Goal: Task Accomplishment & Management: Manage account settings

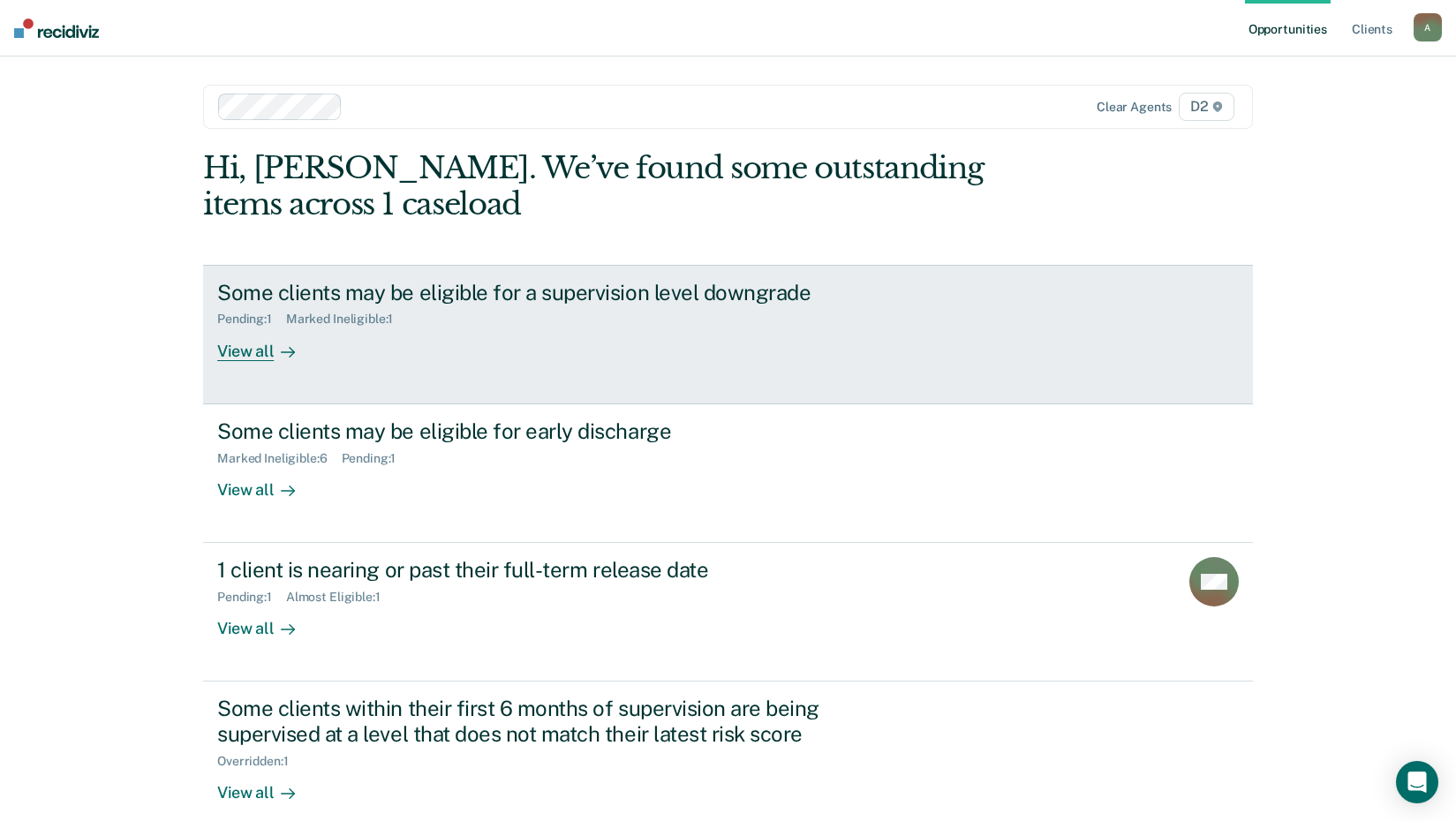
click at [264, 349] on div "View all" at bounding box center [266, 343] width 99 height 34
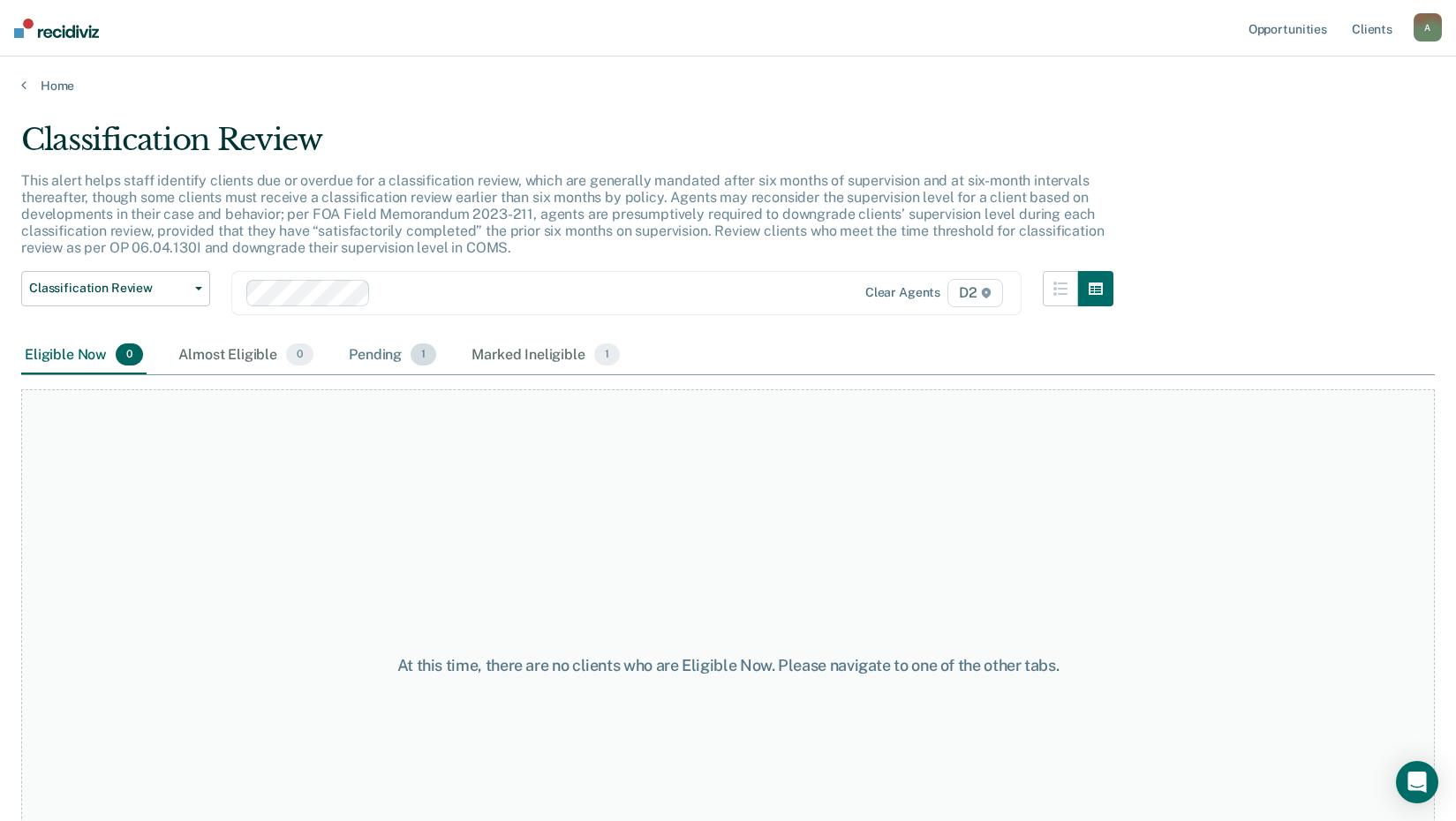
click at [382, 364] on div "Pending 1" at bounding box center [392, 356] width 94 height 39
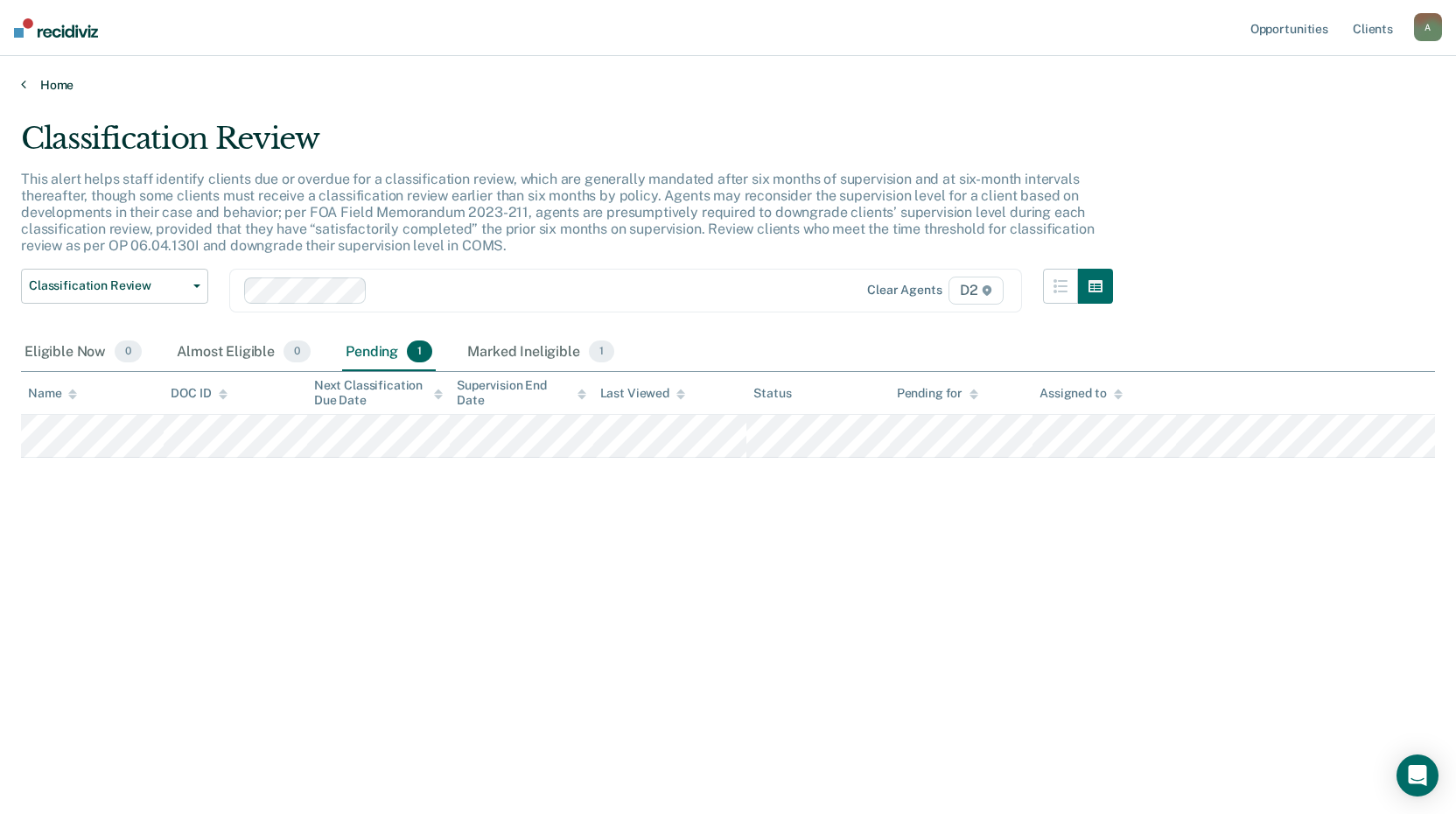
click at [57, 81] on link "Home" at bounding box center [728, 85] width 1415 height 16
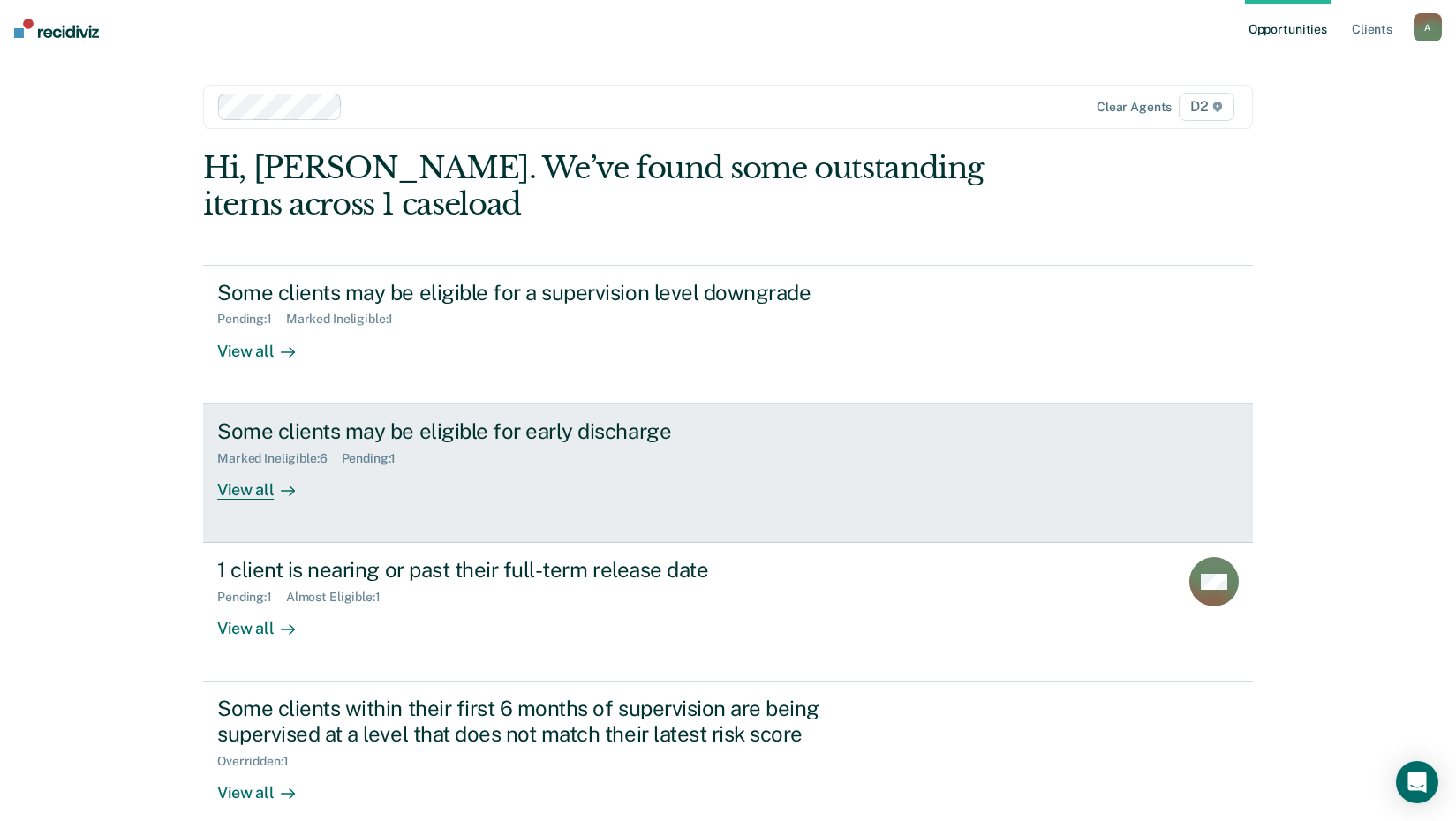
click at [262, 488] on div "View all" at bounding box center [266, 482] width 99 height 34
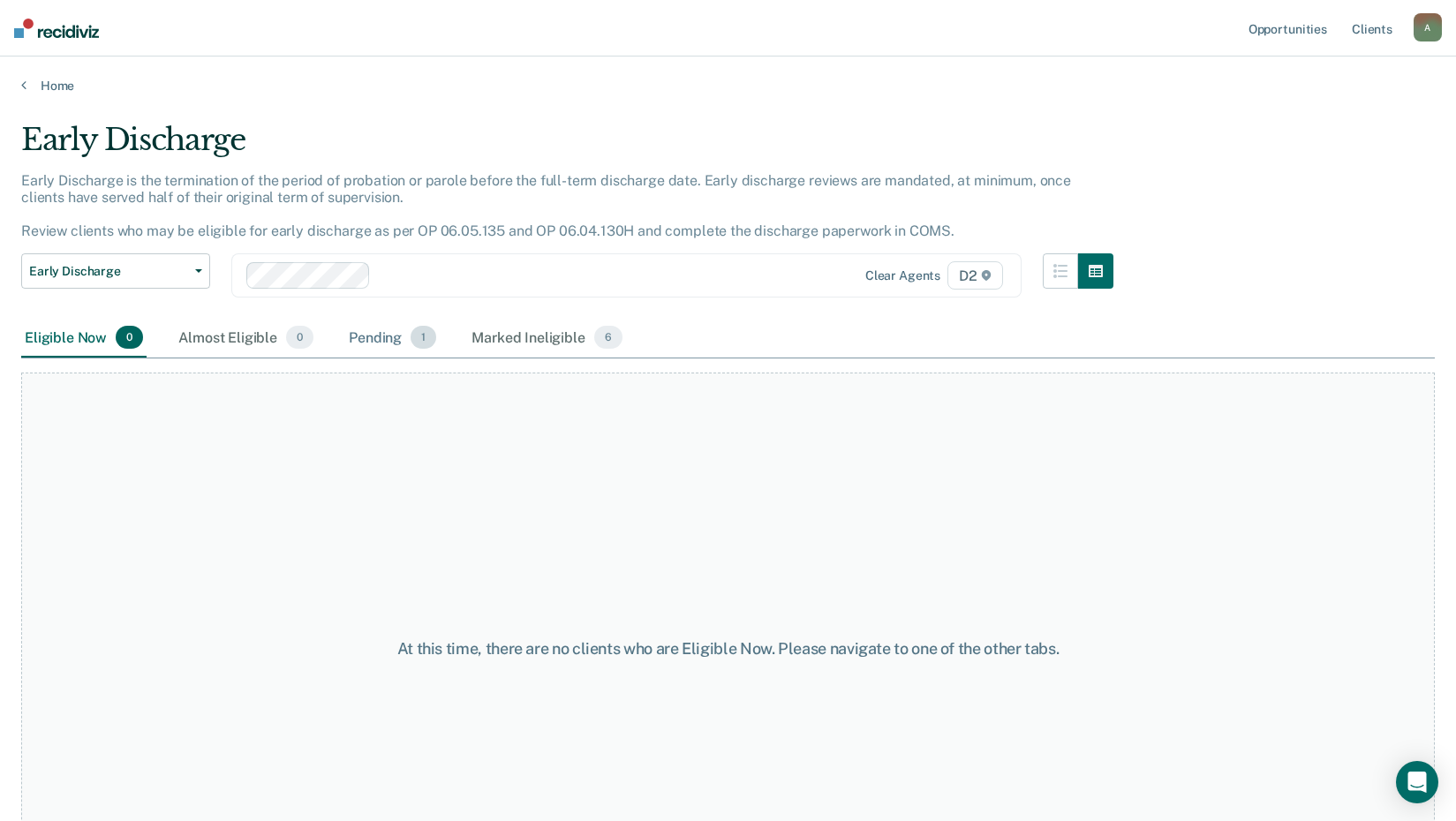
click at [388, 345] on div "Pending 1" at bounding box center [392, 338] width 94 height 39
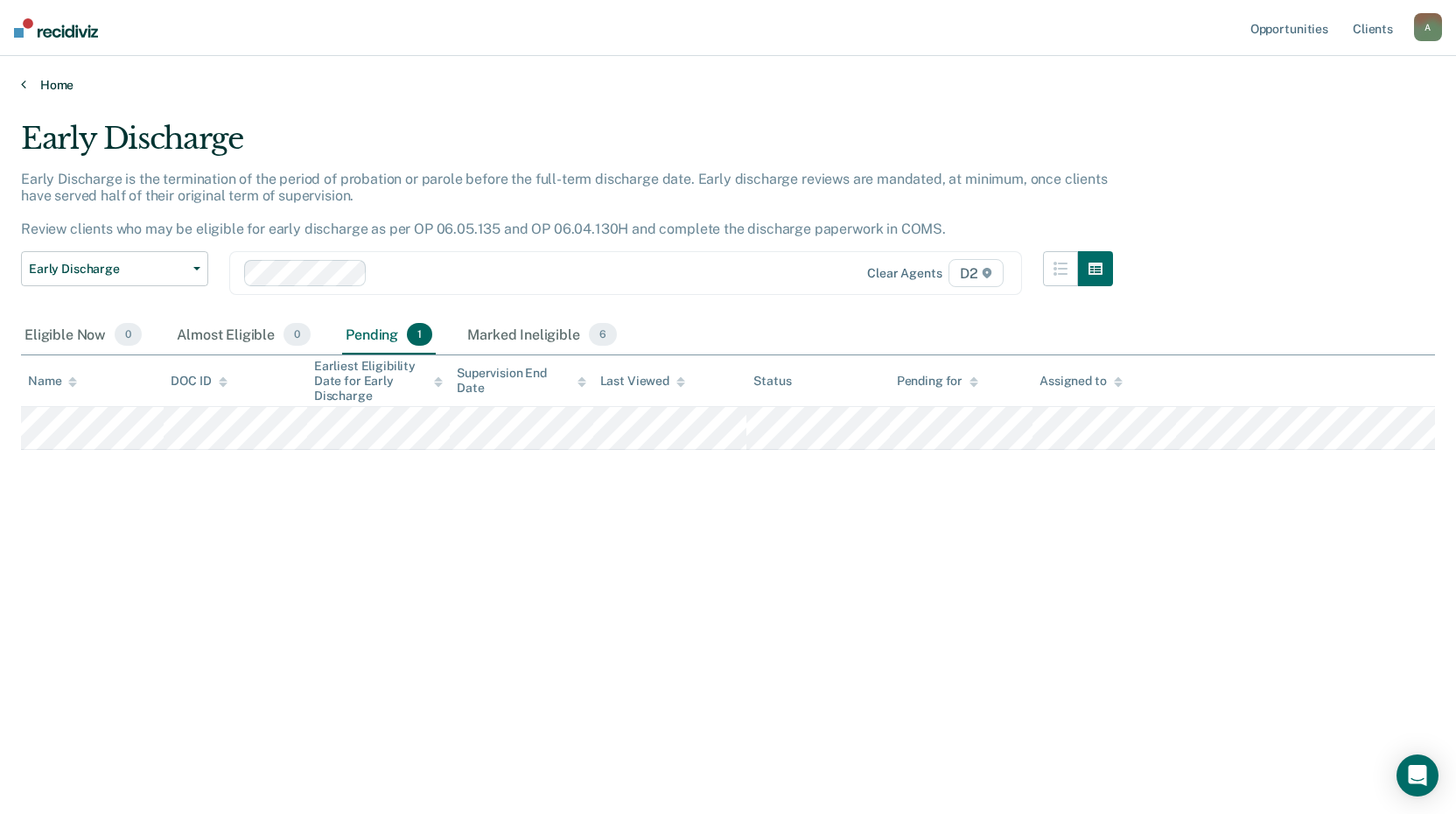
click at [27, 83] on link "Home" at bounding box center [728, 85] width 1415 height 16
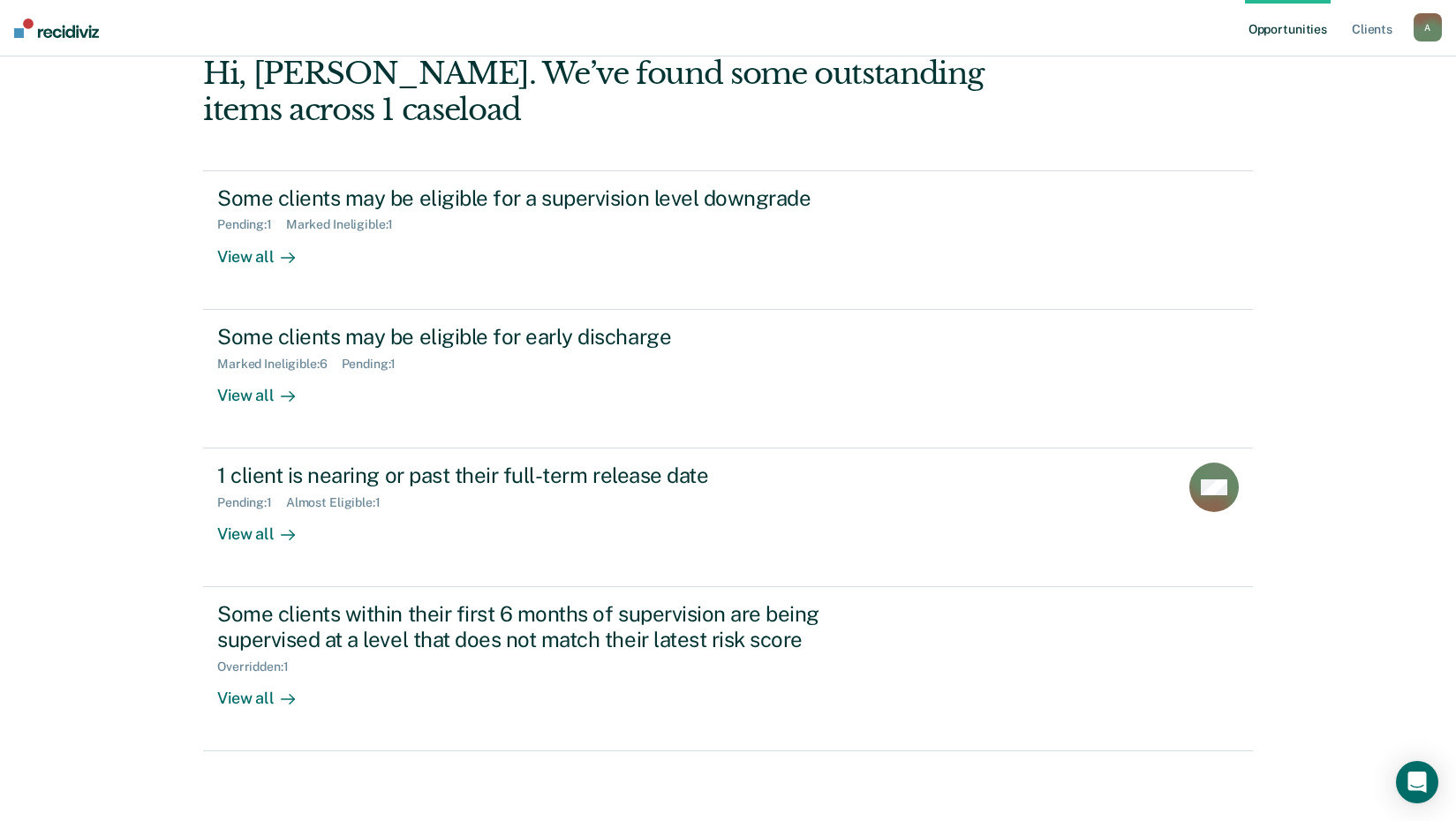
scroll to position [95, 0]
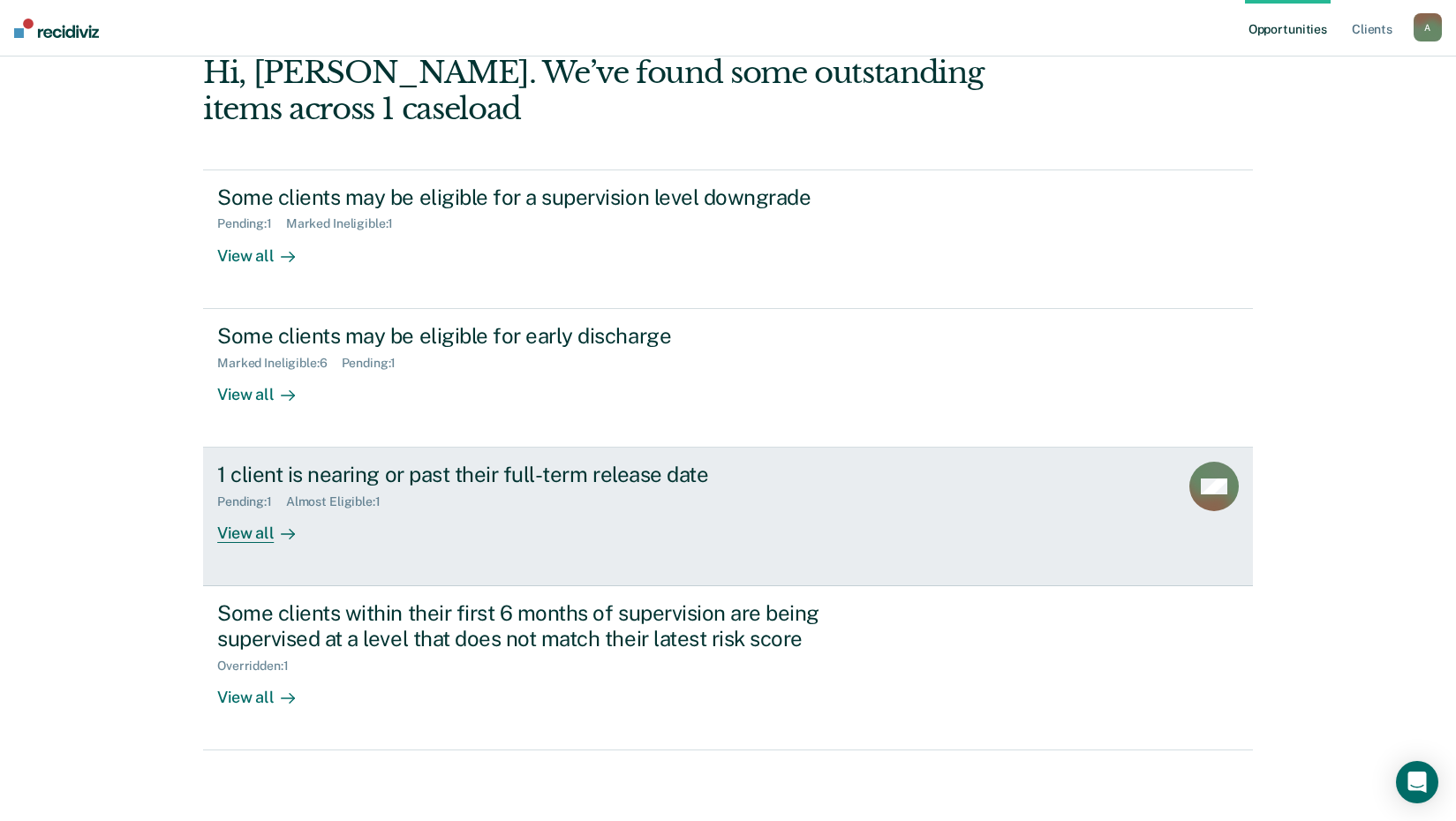
click at [243, 530] on div "View all" at bounding box center [266, 526] width 99 height 34
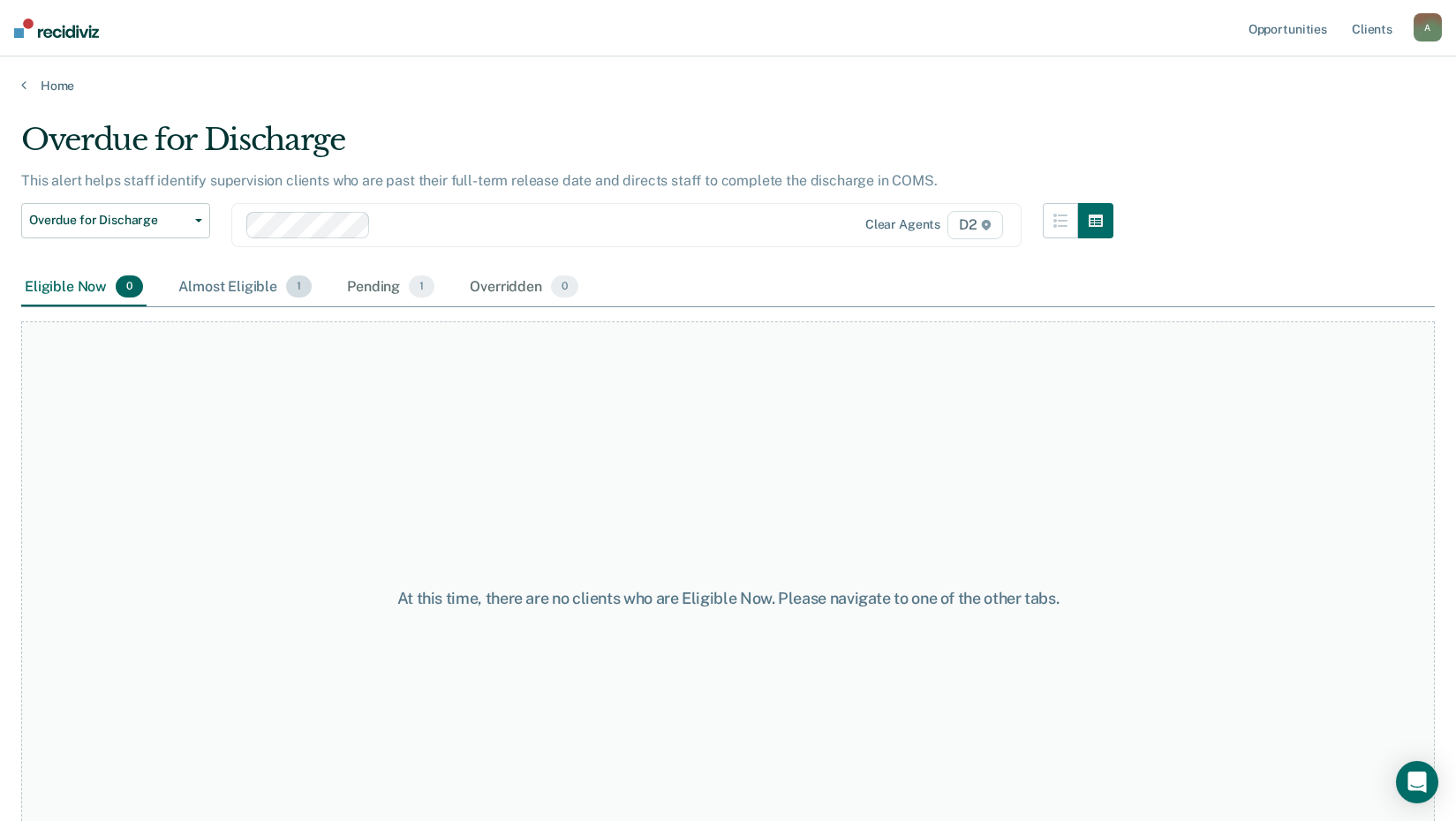
click at [237, 291] on div "Almost Eligible 1" at bounding box center [246, 287] width 141 height 39
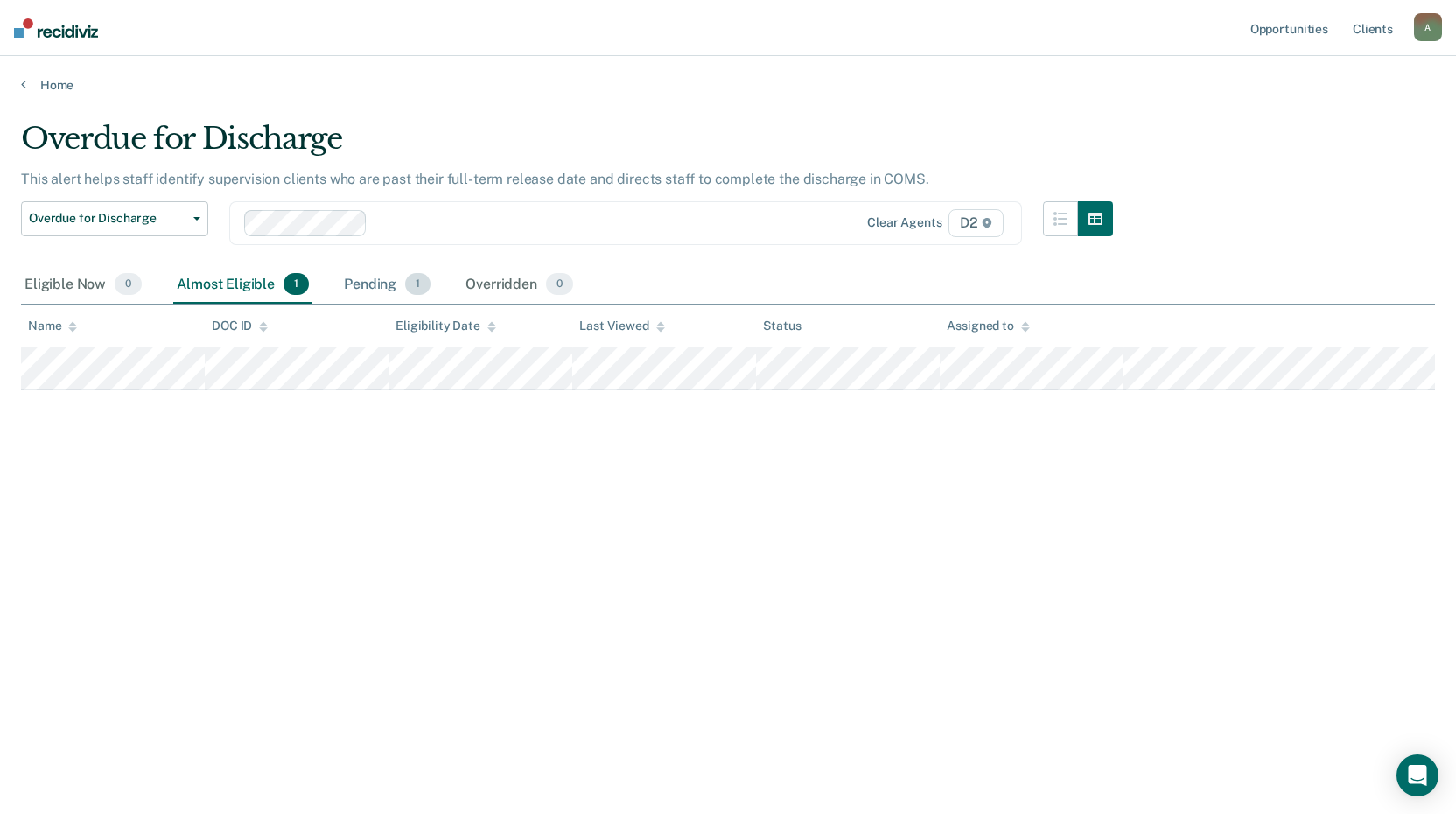
click at [387, 281] on div "Pending 1" at bounding box center [387, 285] width 93 height 39
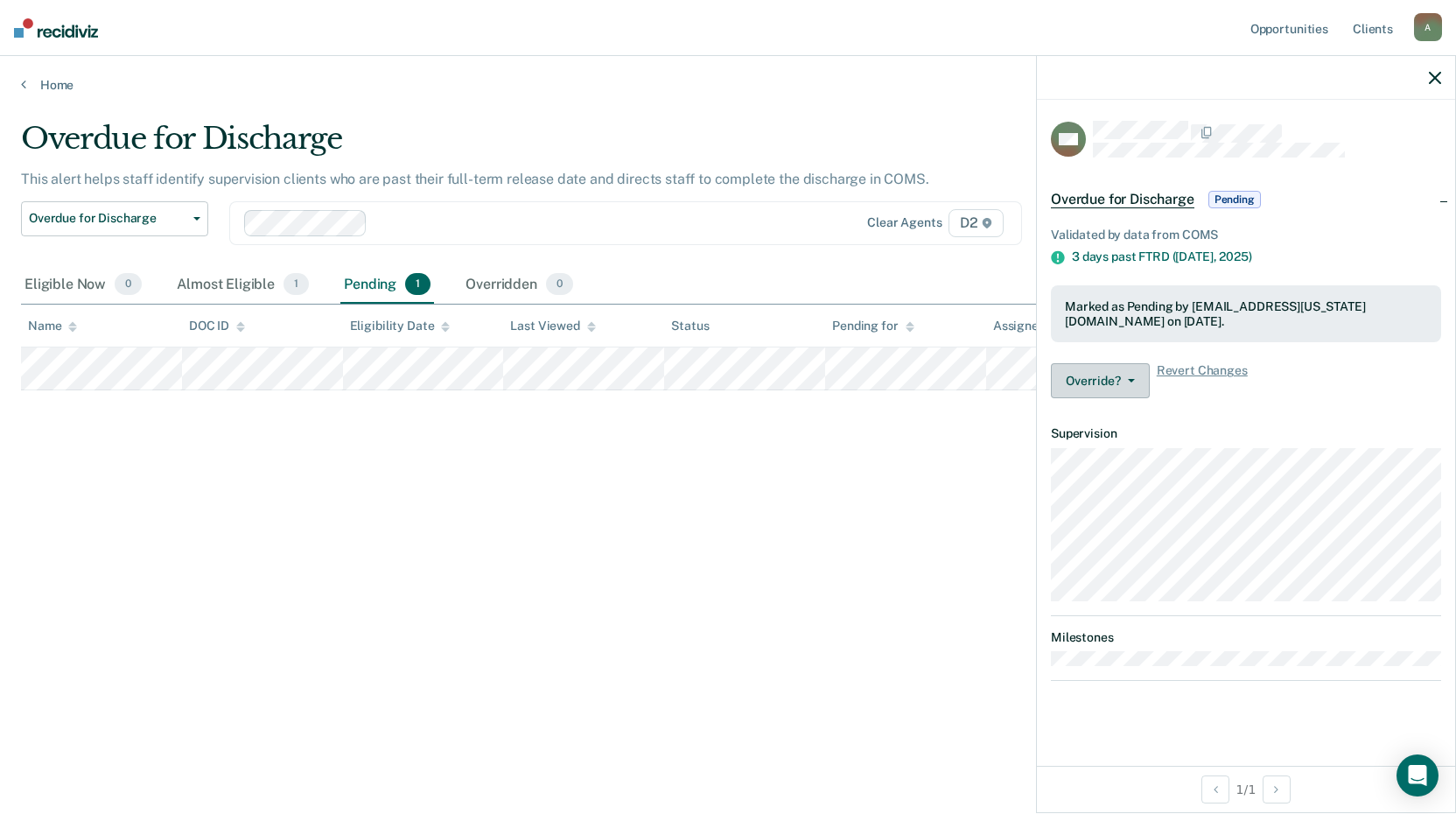
click at [1110, 371] on button "Override?" at bounding box center [1100, 380] width 99 height 35
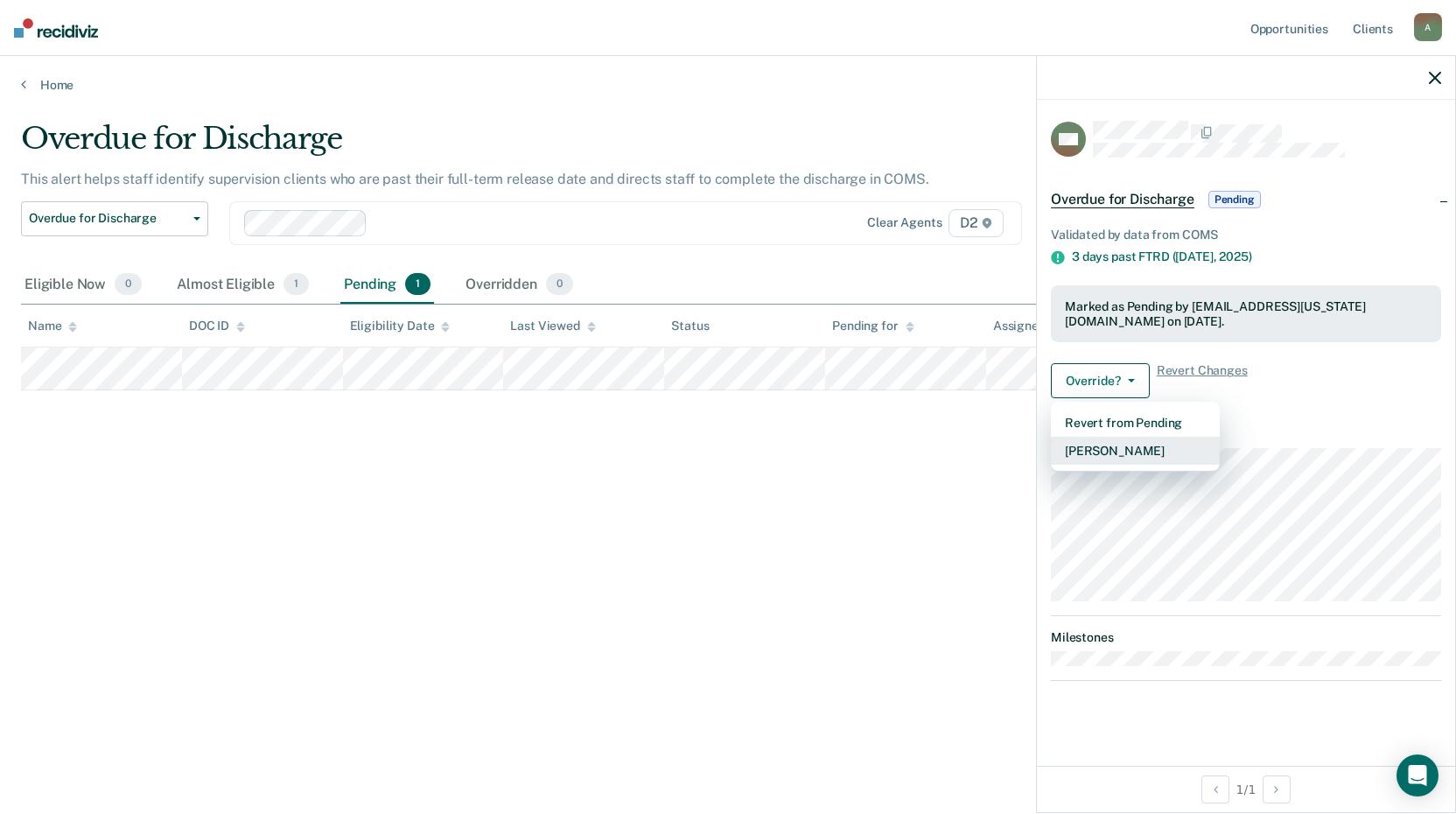
click at [1112, 453] on button "[PERSON_NAME]" at bounding box center [1135, 451] width 169 height 28
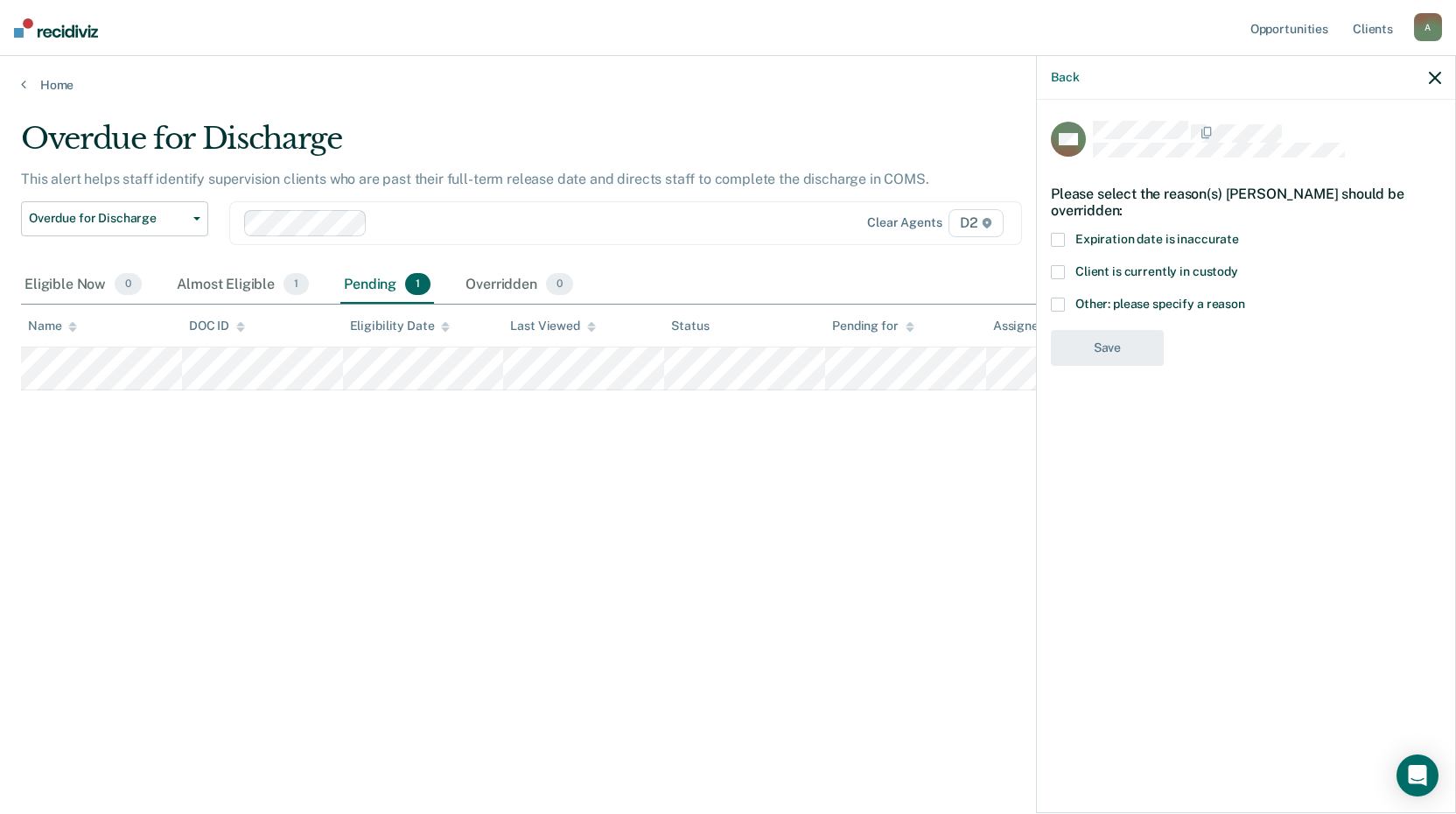
click at [1066, 306] on label "Other: please specify a reason" at bounding box center [1247, 307] width 390 height 18
click at [1246, 298] on input "Other: please specify a reason" at bounding box center [1246, 298] width 0 height 0
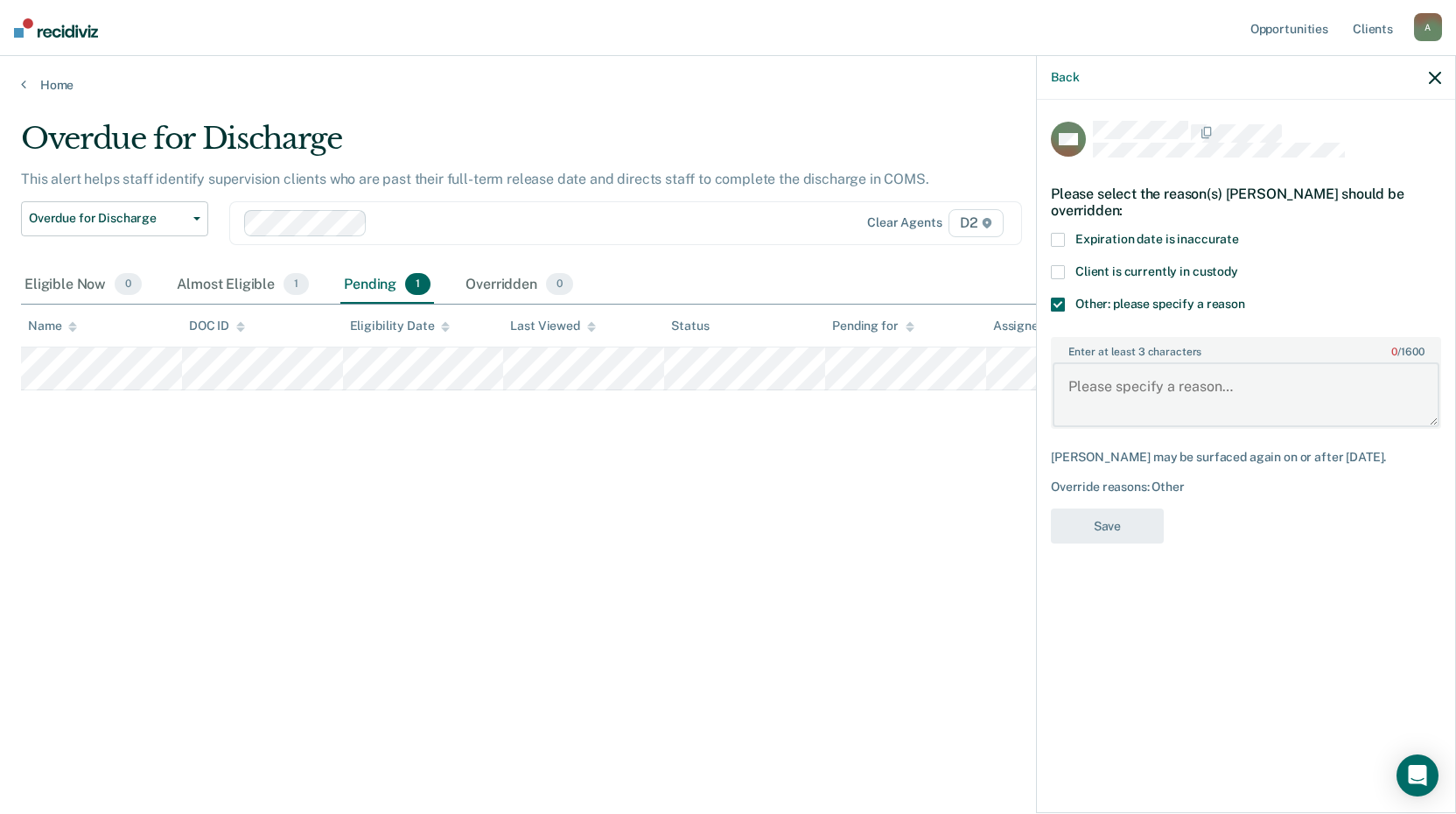
click at [1113, 391] on textarea "Enter at least 3 characters 0 / 1600" at bounding box center [1246, 394] width 387 height 65
click at [1211, 383] on textarea "Recidiviz is out of date. Subject discharged on [DATE]" at bounding box center [1246, 394] width 387 height 65
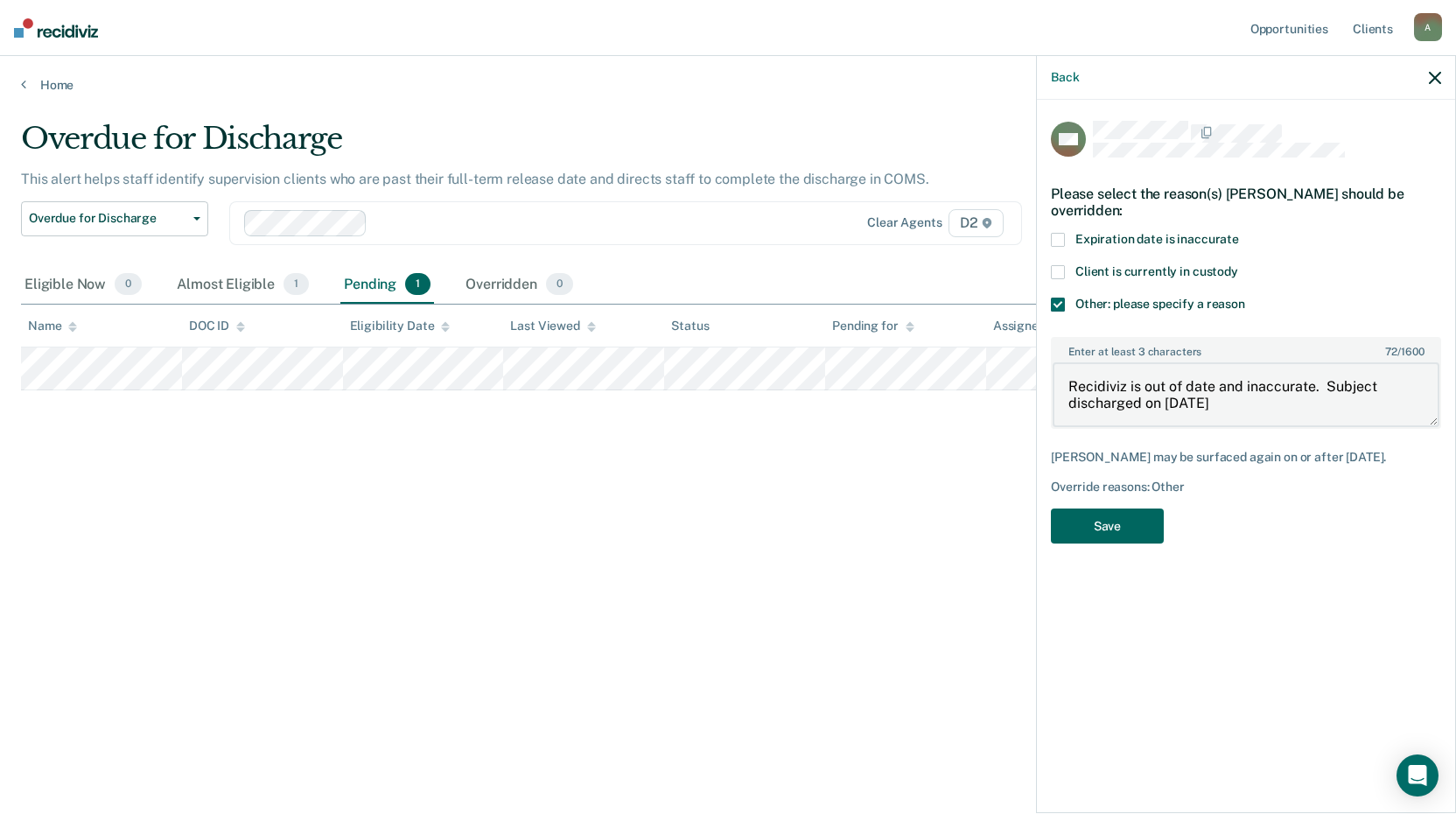
type textarea "Recidiviz is out of date and inaccurate. Subject discharged on [DATE]"
click at [1108, 519] on button "Save" at bounding box center [1108, 526] width 113 height 36
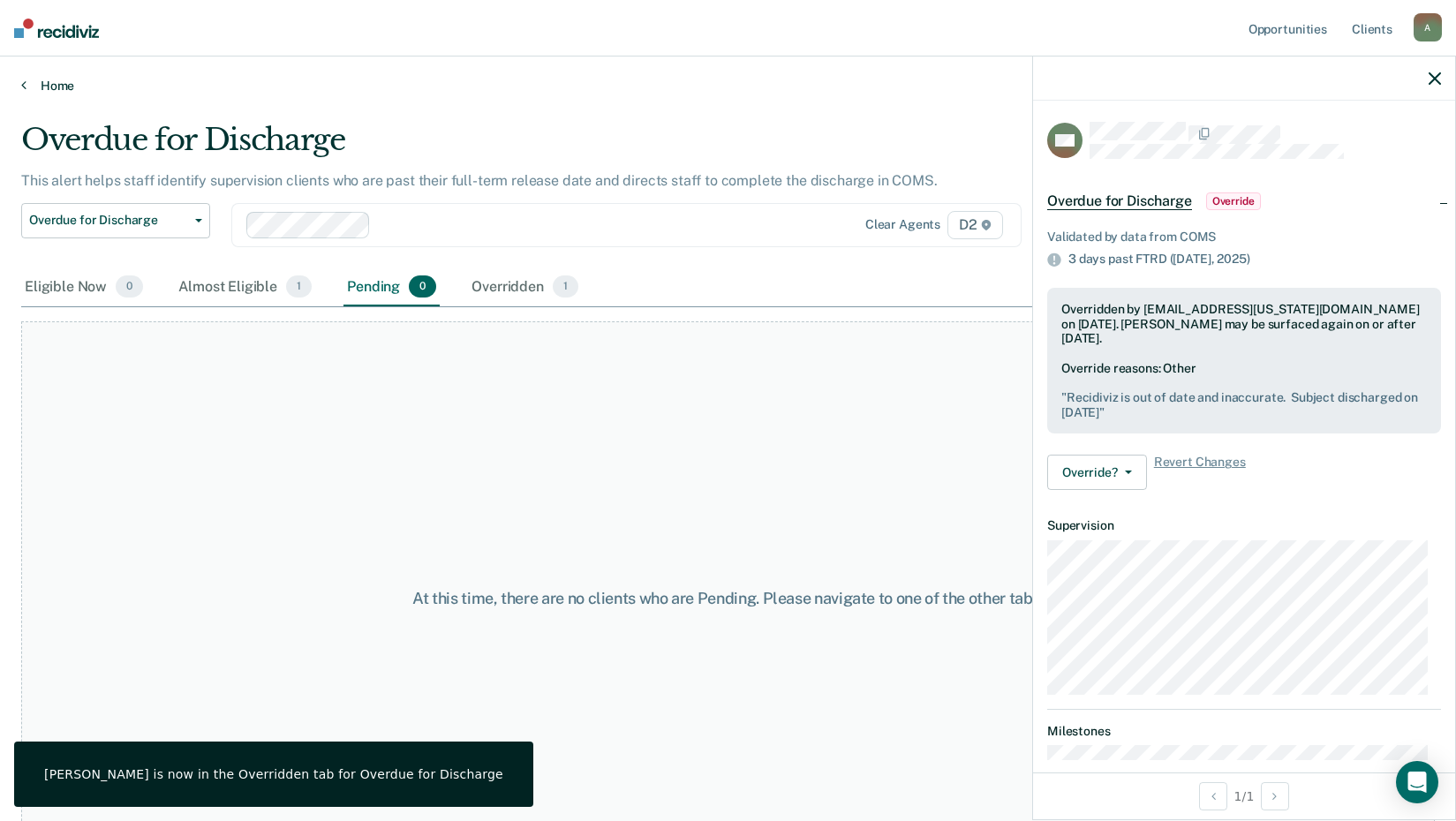
click at [41, 88] on link "Home" at bounding box center [728, 86] width 1414 height 16
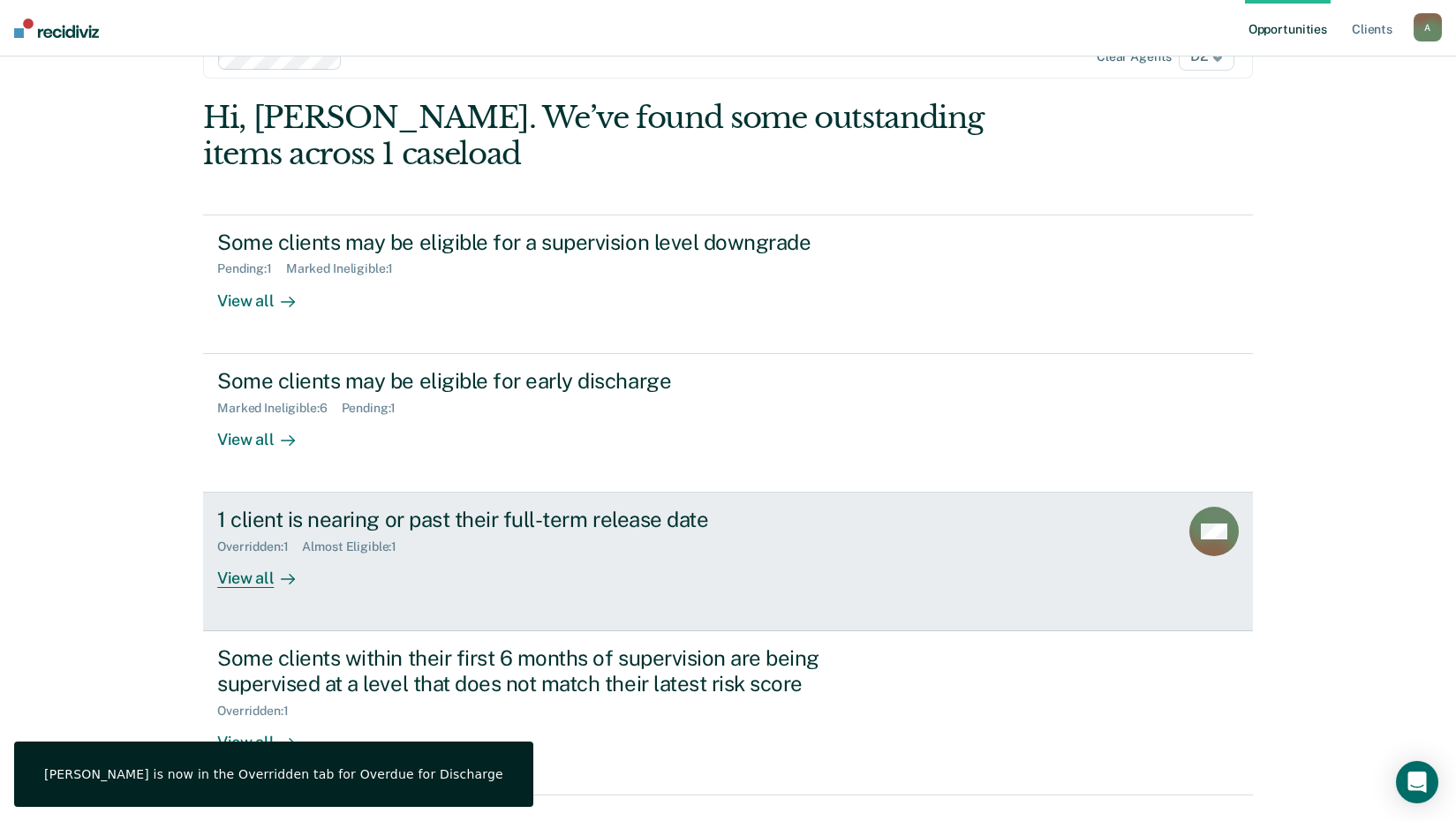
scroll to position [95, 0]
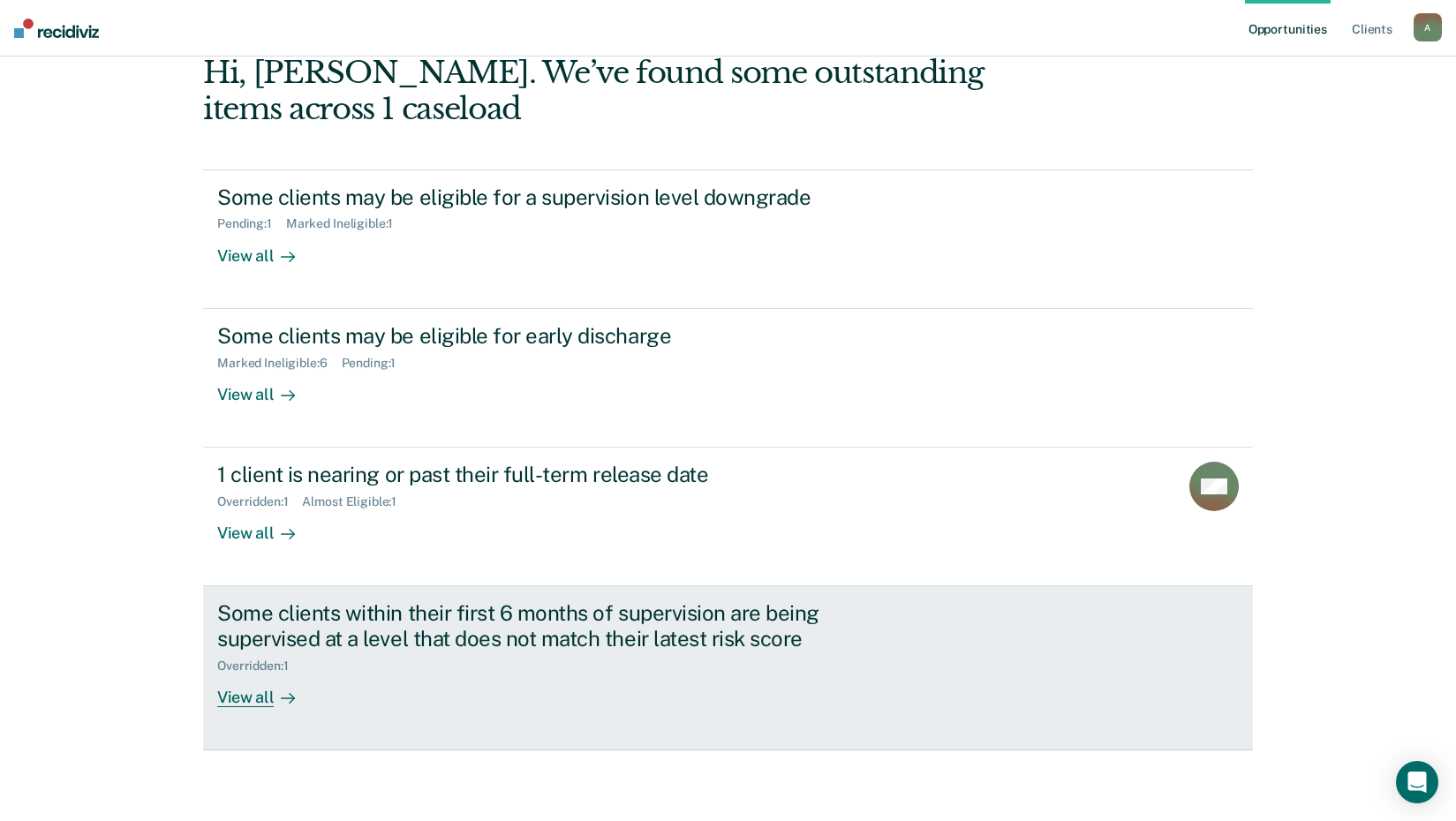
click at [266, 700] on div "View all" at bounding box center [266, 691] width 99 height 34
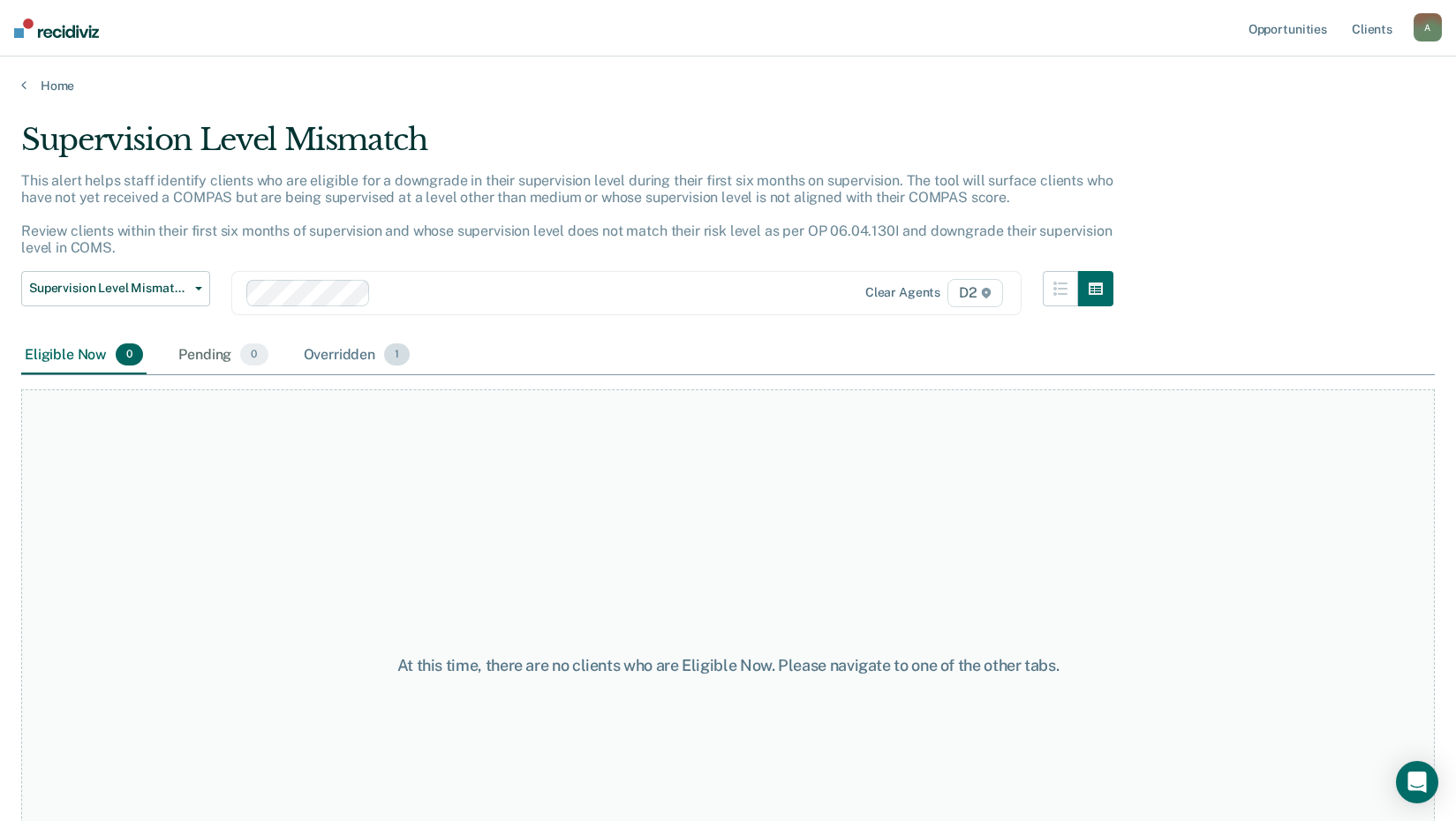
click at [345, 352] on div "Overridden 1" at bounding box center [358, 356] width 114 height 39
